Goal: Information Seeking & Learning: Learn about a topic

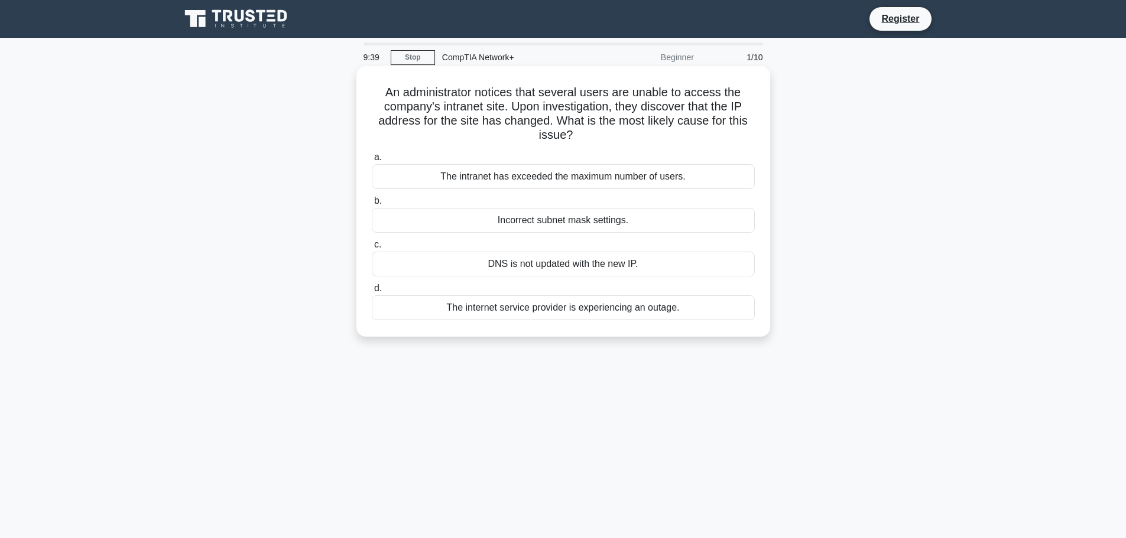
click at [553, 264] on div "DNS is not updated with the new IP." at bounding box center [563, 264] width 383 height 25
click at [372, 249] on input "c. DNS is not updated with the new IP." at bounding box center [372, 245] width 0 height 8
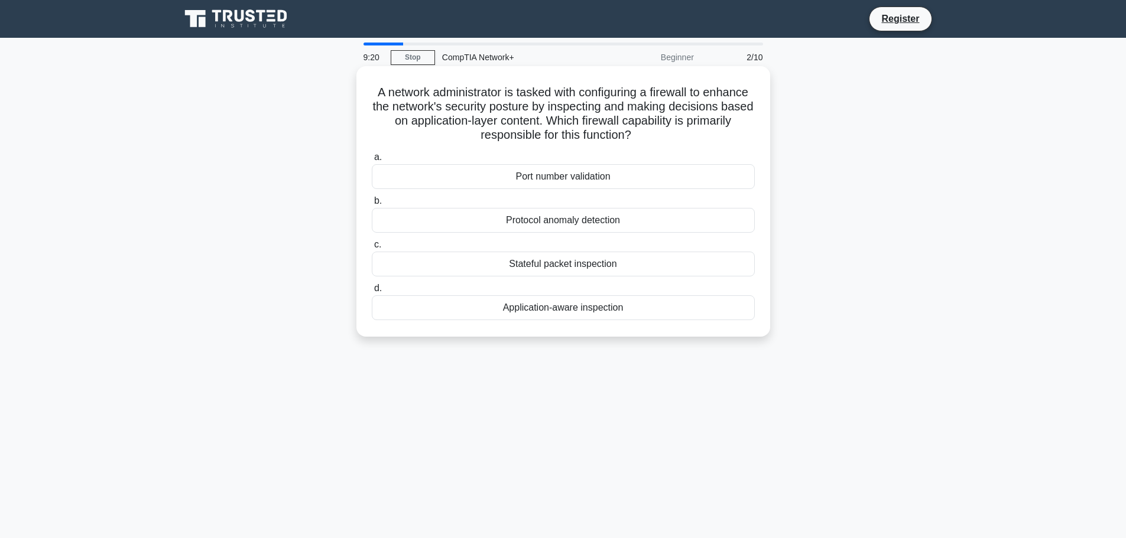
click at [579, 311] on div "Application-aware inspection" at bounding box center [563, 308] width 383 height 25
click at [372, 293] on input "d. Application-aware inspection" at bounding box center [372, 289] width 0 height 8
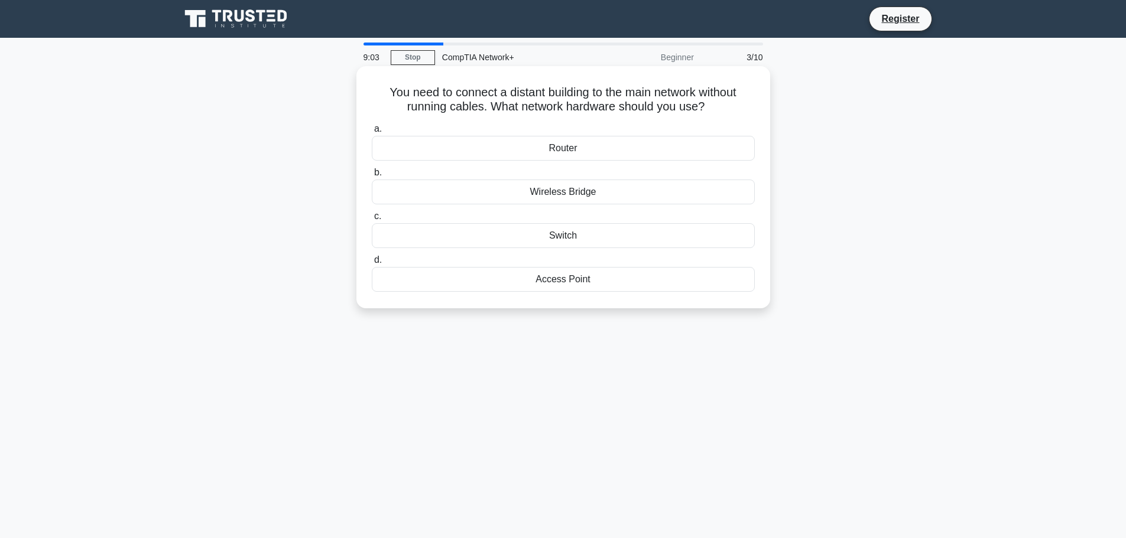
click at [606, 194] on div "Wireless Bridge" at bounding box center [563, 192] width 383 height 25
click at [372, 177] on input "b. Wireless Bridge" at bounding box center [372, 173] width 0 height 8
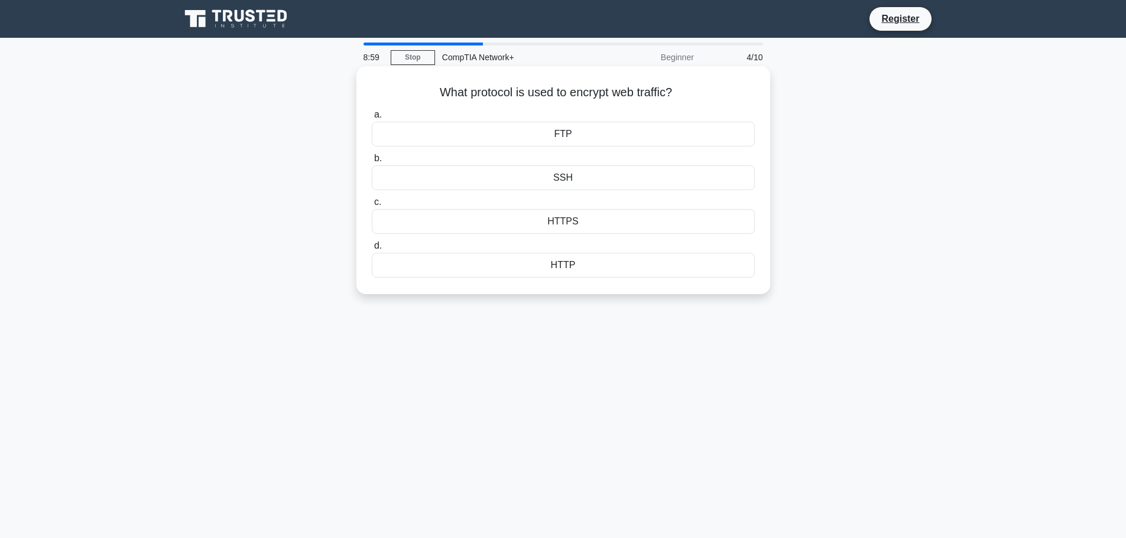
click at [595, 224] on div "HTTPS" at bounding box center [563, 221] width 383 height 25
click at [372, 206] on input "c. HTTPS" at bounding box center [372, 203] width 0 height 8
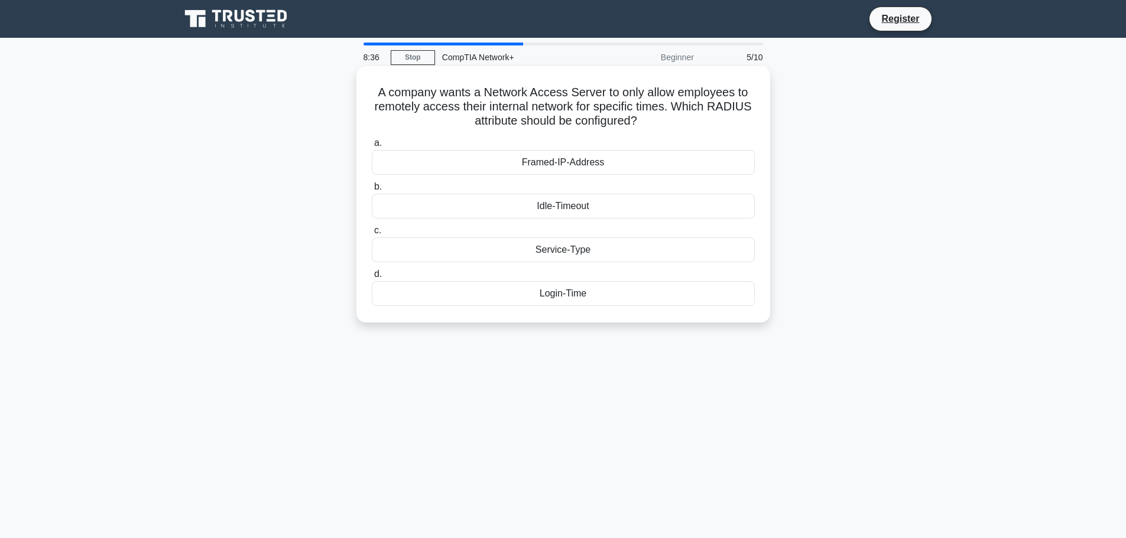
click at [590, 295] on div "Login-Time" at bounding box center [563, 293] width 383 height 25
click at [372, 278] on input "d. Login-Time" at bounding box center [372, 275] width 0 height 8
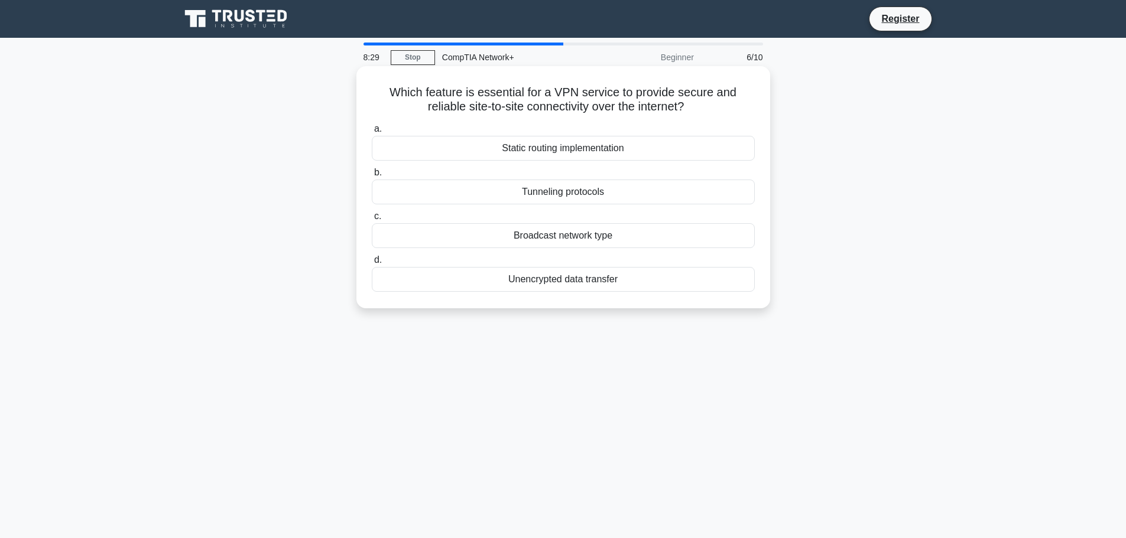
click at [644, 191] on div "Tunneling protocols" at bounding box center [563, 192] width 383 height 25
click at [372, 177] on input "b. Tunneling protocols" at bounding box center [372, 173] width 0 height 8
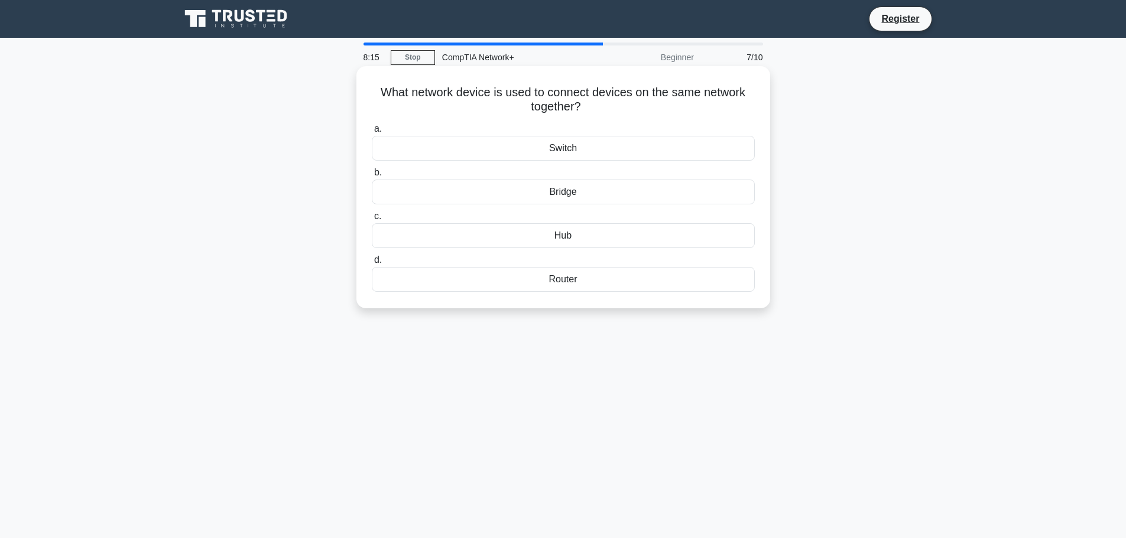
click at [592, 148] on div "Switch" at bounding box center [563, 148] width 383 height 25
click at [372, 133] on input "a. Switch" at bounding box center [372, 129] width 0 height 8
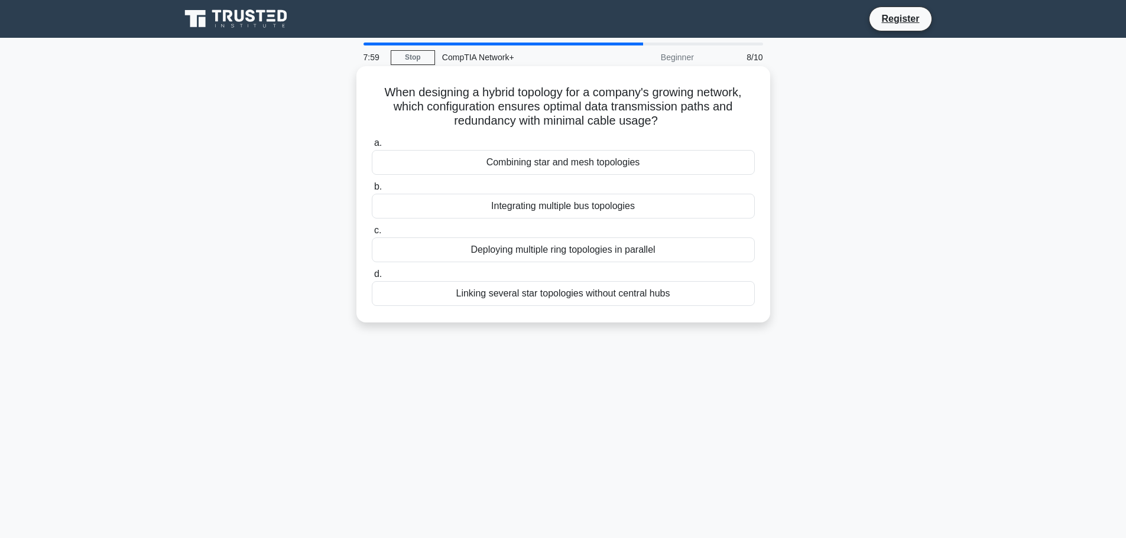
click at [660, 162] on div "Combining star and mesh topologies" at bounding box center [563, 162] width 383 height 25
click at [372, 147] on input "a. Combining star and mesh topologies" at bounding box center [372, 143] width 0 height 8
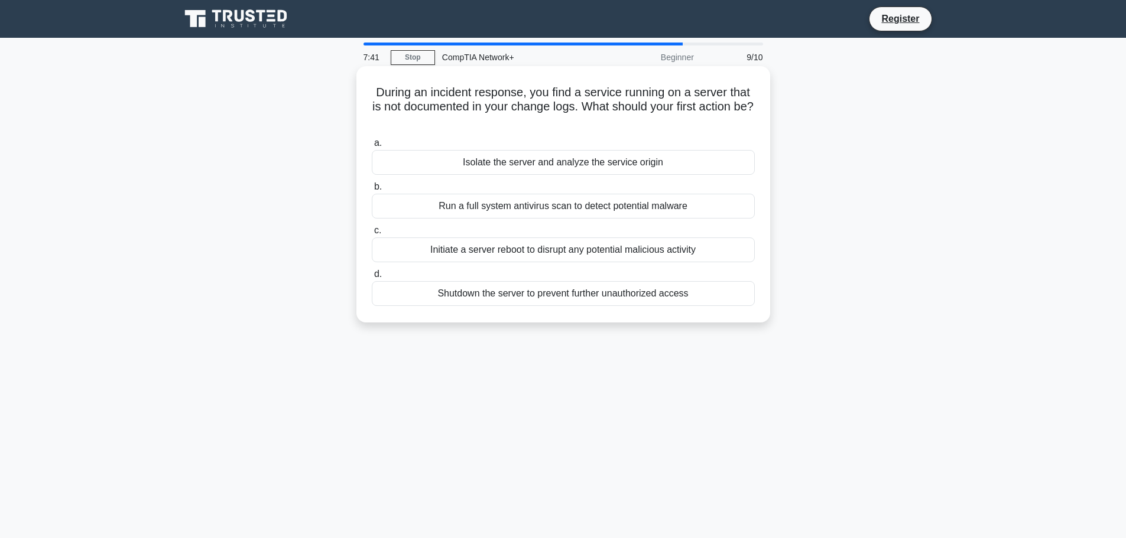
click at [668, 161] on div "Isolate the server and analyze the service origin" at bounding box center [563, 162] width 383 height 25
click at [372, 147] on input "a. Isolate the server and analyze the service origin" at bounding box center [372, 143] width 0 height 8
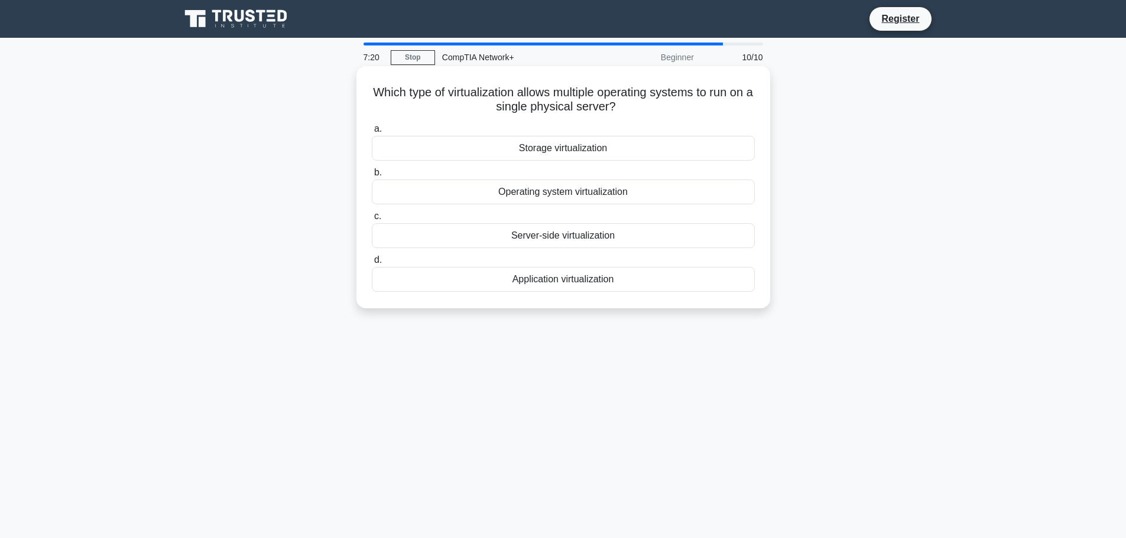
click at [625, 242] on div "Server-side virtualization" at bounding box center [563, 235] width 383 height 25
click at [372, 220] on input "c. Server-side virtualization" at bounding box center [372, 217] width 0 height 8
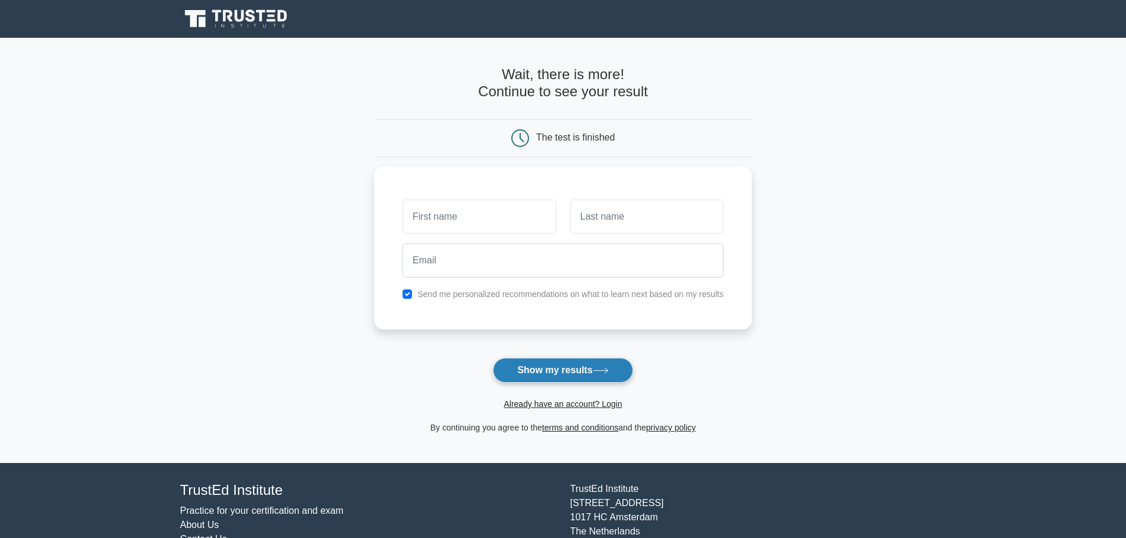
click at [562, 365] on button "Show my results" at bounding box center [562, 370] width 139 height 25
click at [506, 204] on input "text" at bounding box center [479, 214] width 153 height 34
type input "[PERSON_NAME]"
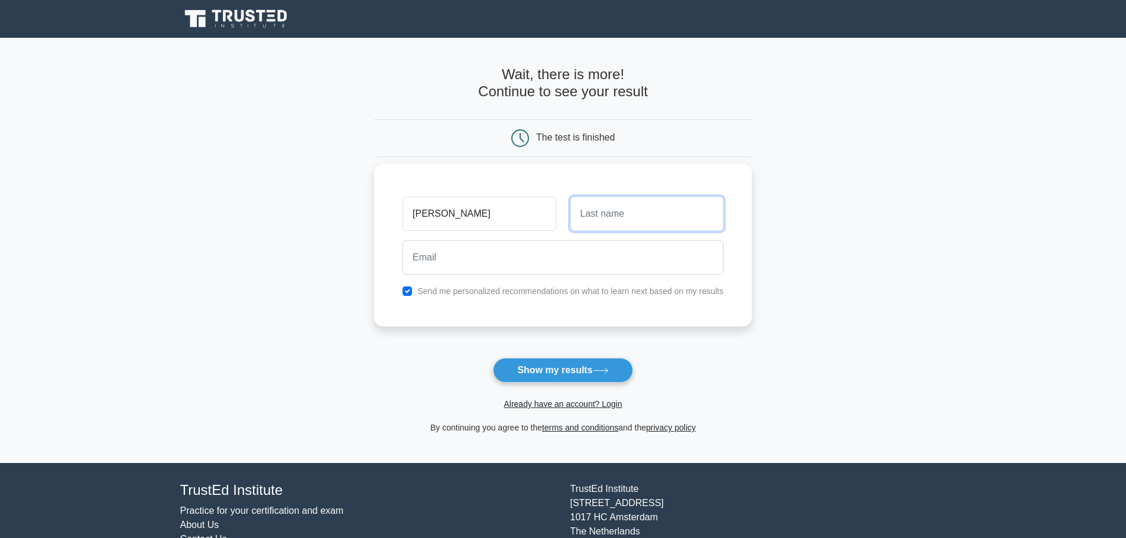
click at [621, 218] on input "text" at bounding box center [646, 214] width 153 height 34
type input "Walker"
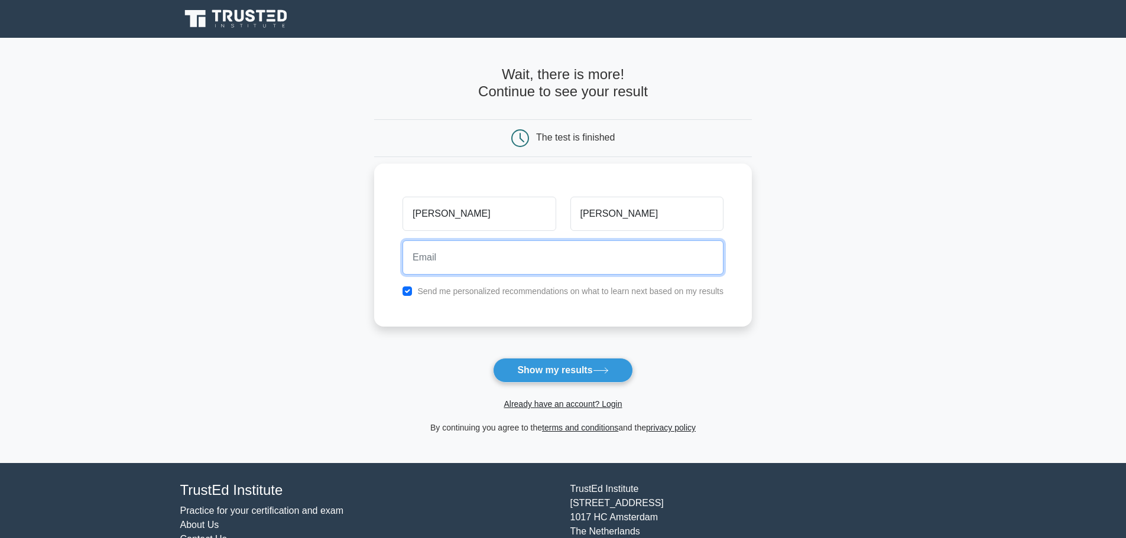
click at [541, 258] on input "email" at bounding box center [563, 258] width 321 height 34
type input "tom_walker1348@hotmail.co.uk"
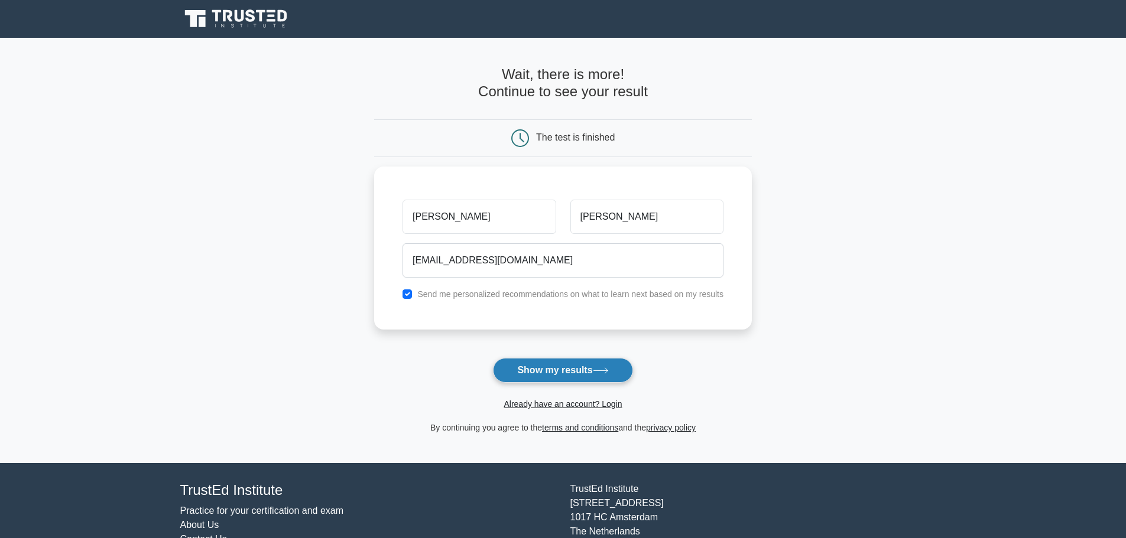
click at [586, 370] on button "Show my results" at bounding box center [562, 370] width 139 height 25
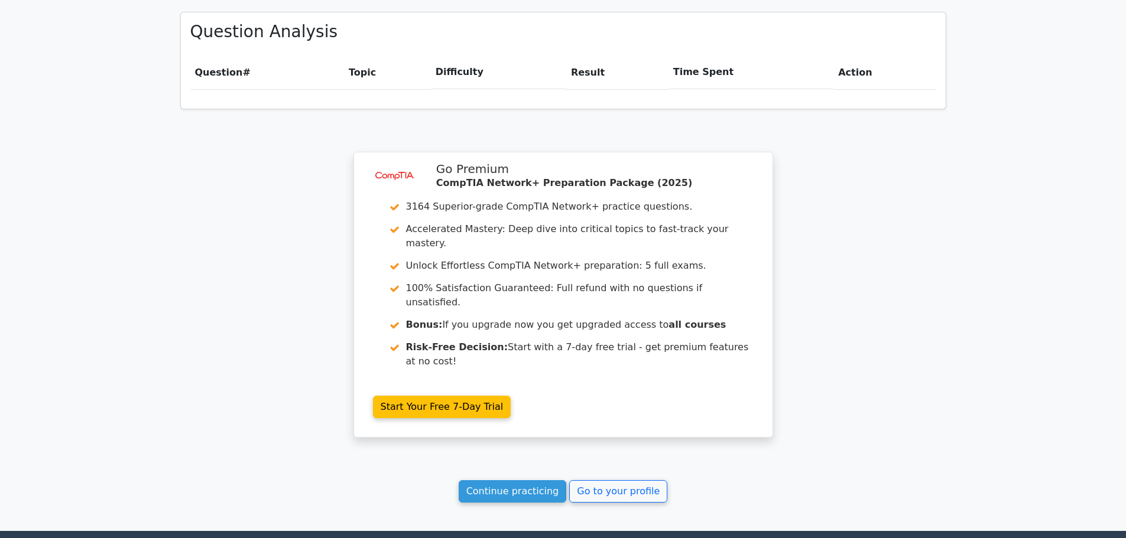
scroll to position [827, 0]
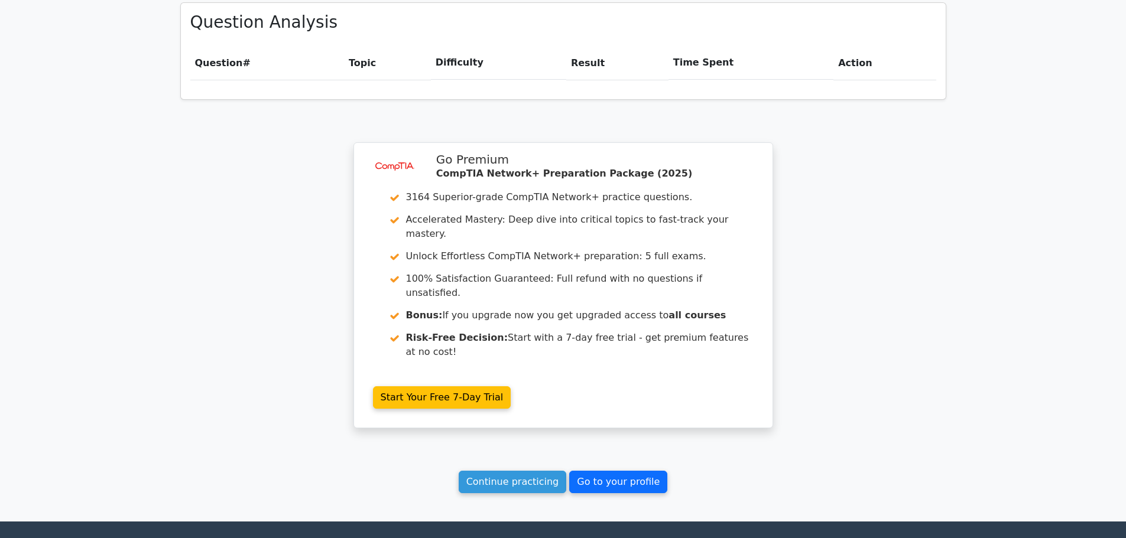
click at [616, 471] on link "Go to your profile" at bounding box center [618, 482] width 98 height 22
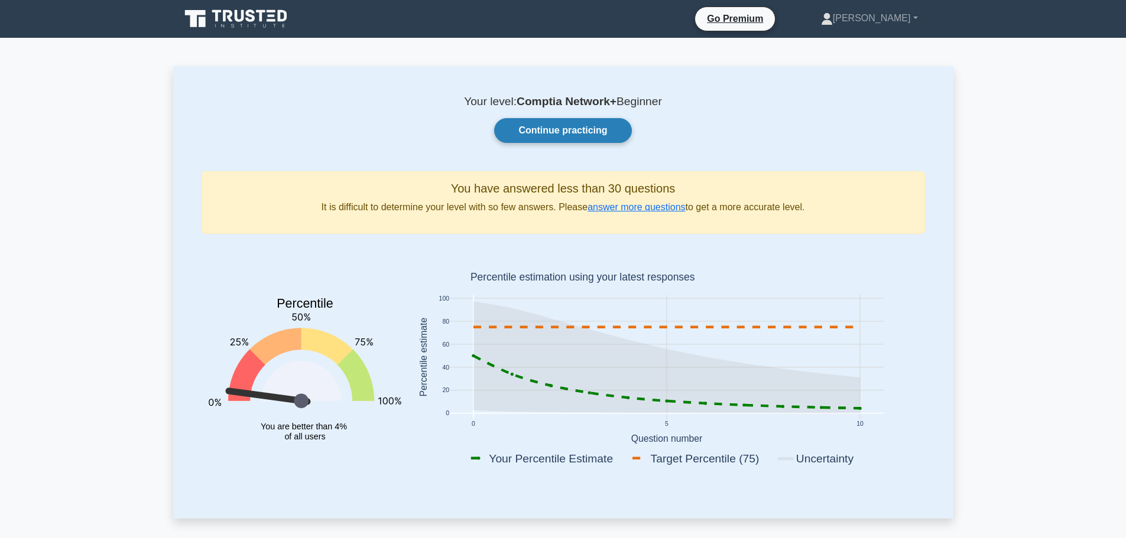
click at [516, 129] on link "Continue practicing" at bounding box center [562, 130] width 137 height 25
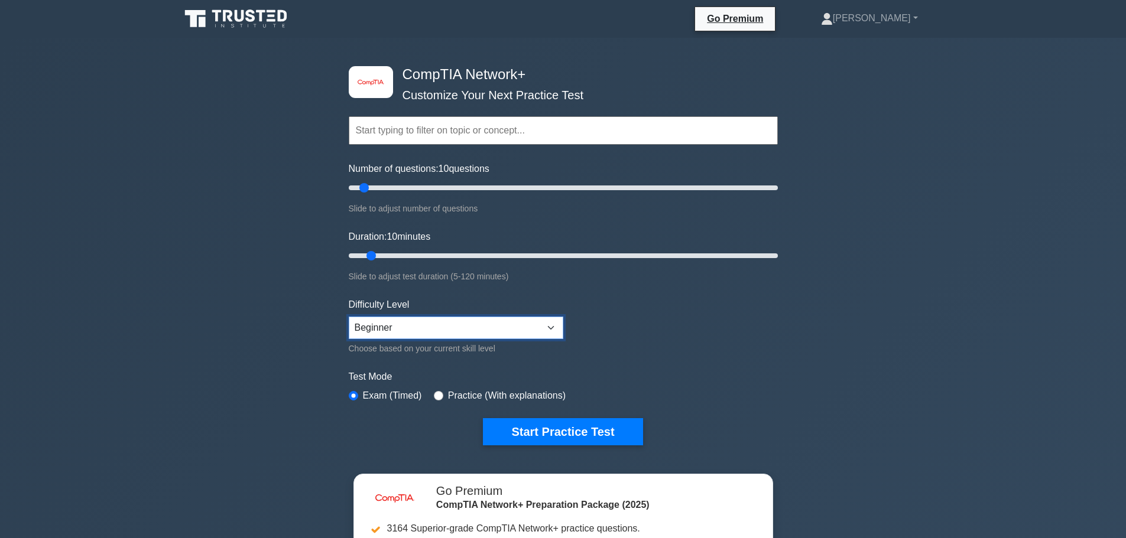
click at [520, 320] on select "Beginner Intermediate Expert" at bounding box center [456, 328] width 215 height 22
click at [747, 336] on form "Topics Networking Concepts Infrastructure Network Operations Network Security N…" at bounding box center [563, 262] width 429 height 365
click at [514, 333] on select "Beginner Intermediate Expert" at bounding box center [456, 328] width 215 height 22
select select "intermediate"
click at [349, 317] on select "Beginner Intermediate Expert" at bounding box center [456, 328] width 215 height 22
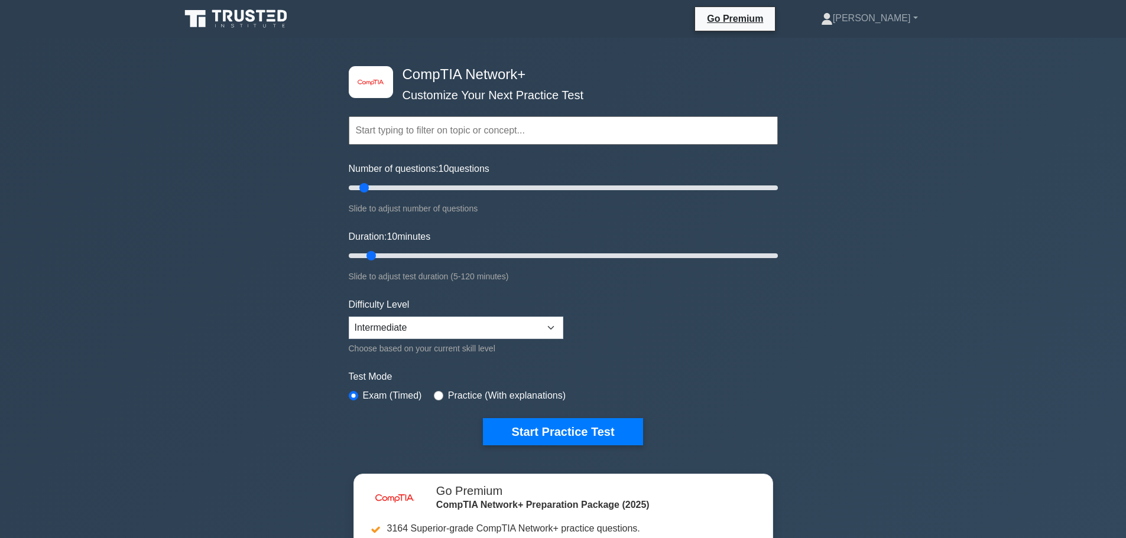
click at [525, 124] on input "text" at bounding box center [563, 130] width 429 height 28
drag, startPoint x: 363, startPoint y: 187, endPoint x: 791, endPoint y: 189, distance: 428.5
type input "200"
click at [778, 189] on input "Number of questions: 200 questions" at bounding box center [563, 188] width 429 height 14
drag, startPoint x: 372, startPoint y: 254, endPoint x: 579, endPoint y: 251, distance: 206.3
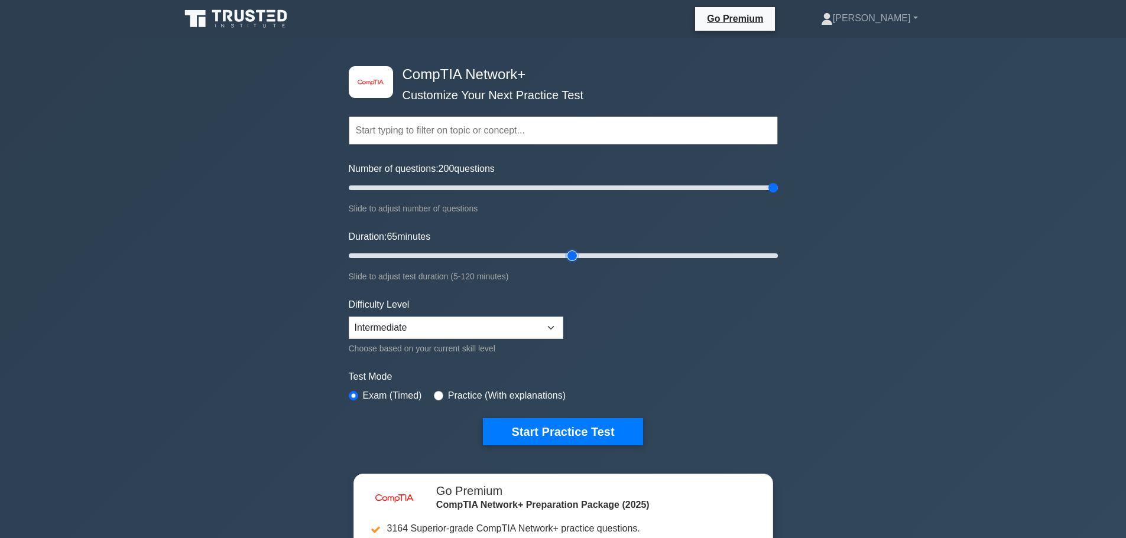
type input "65"
click at [579, 251] on input "Duration: 65 minutes" at bounding box center [563, 256] width 429 height 14
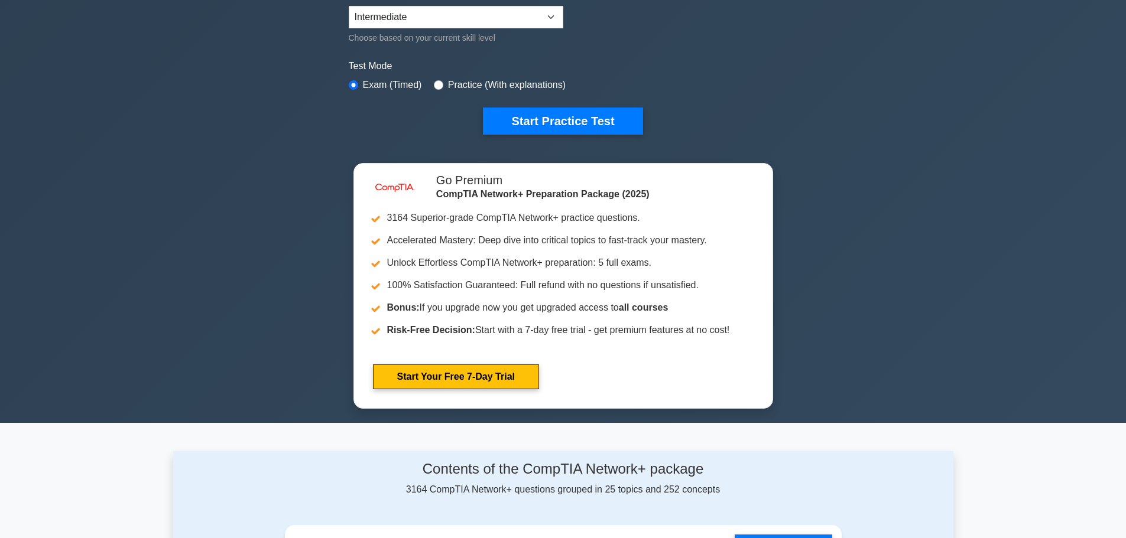
scroll to position [414, 0]
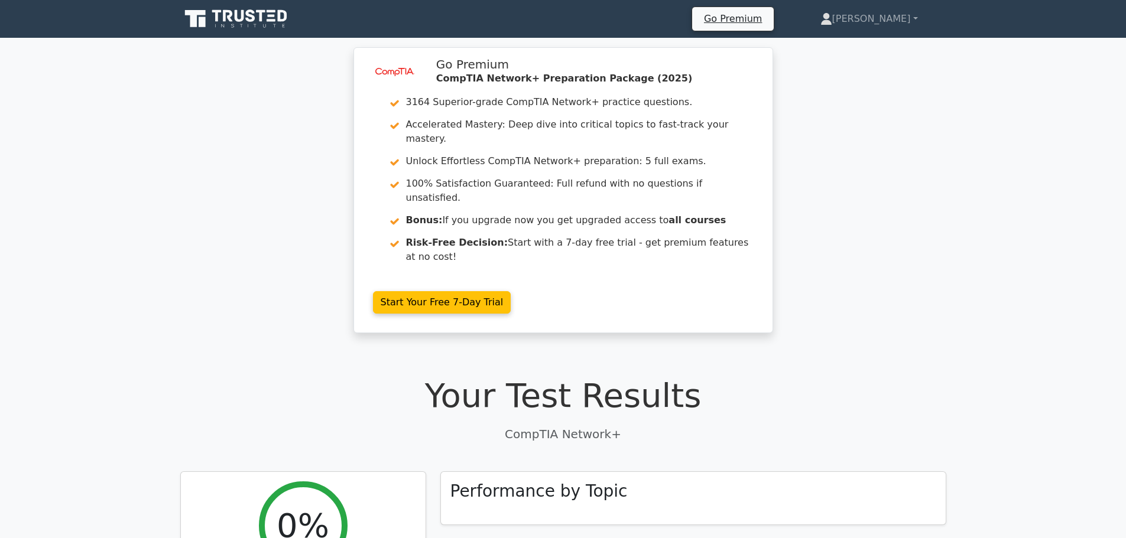
scroll to position [827, 0]
